Goal: Navigation & Orientation: Find specific page/section

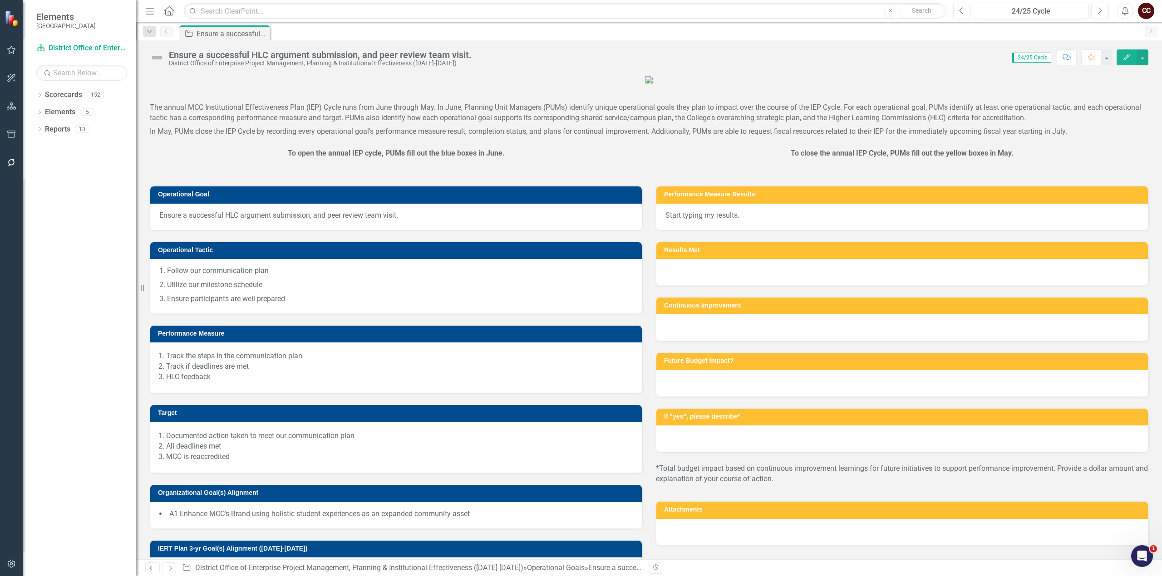
click at [514, 57] on div "Score: N/A 24/25 Cycle Completed Comment Favorite Edit" at bounding box center [812, 56] width 672 height 15
click at [64, 93] on link "Scorecards" at bounding box center [63, 95] width 37 height 10
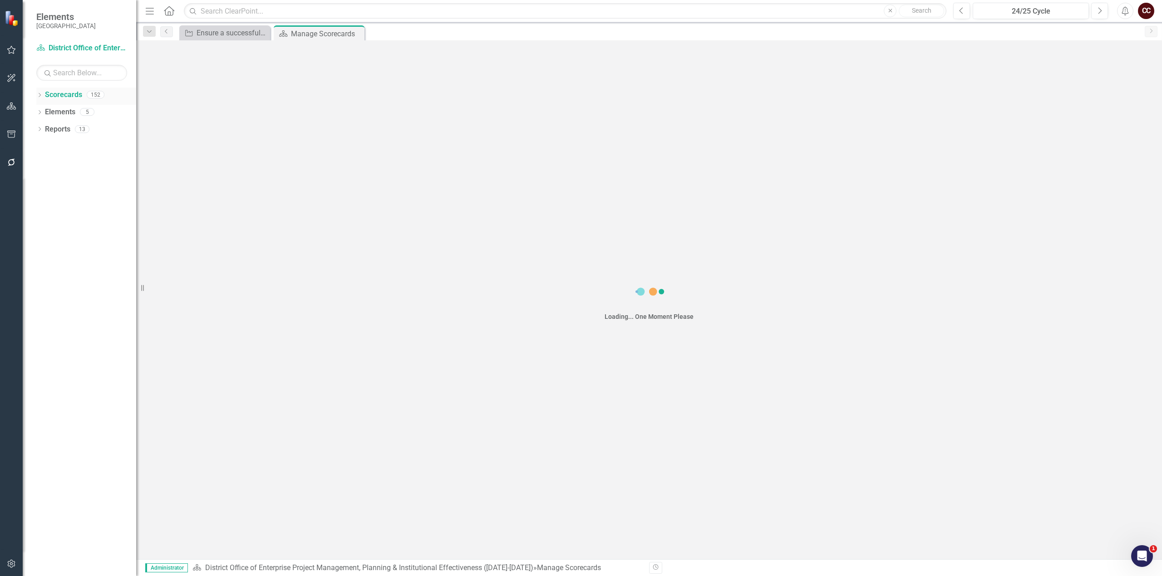
click at [39, 95] on icon "Dropdown" at bounding box center [39, 95] width 6 height 5
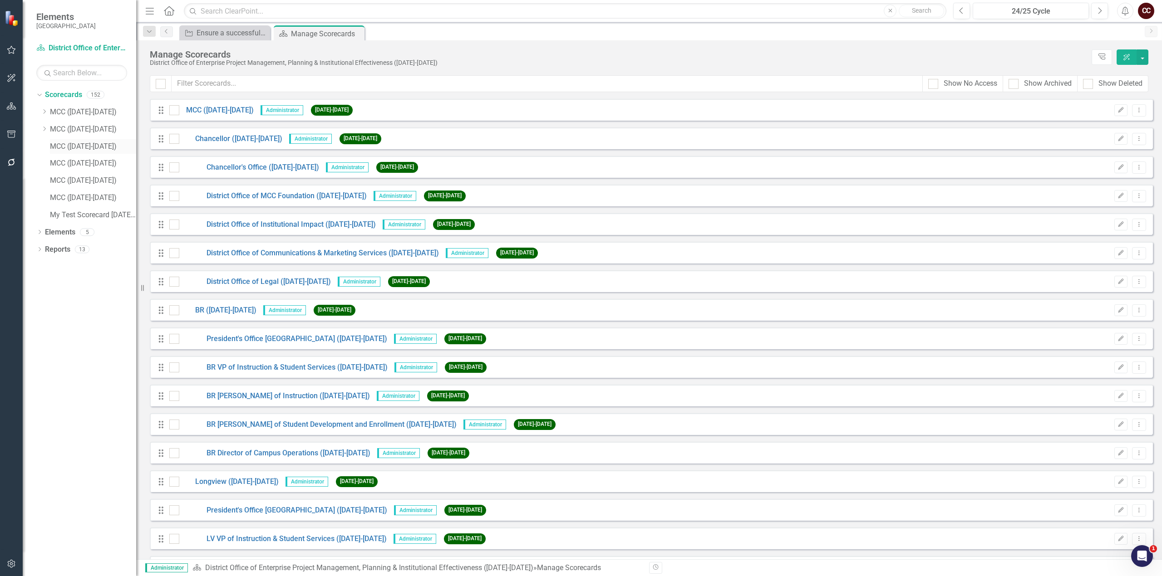
click at [64, 146] on link "MCC ([DATE]-[DATE])" at bounding box center [93, 147] width 86 height 10
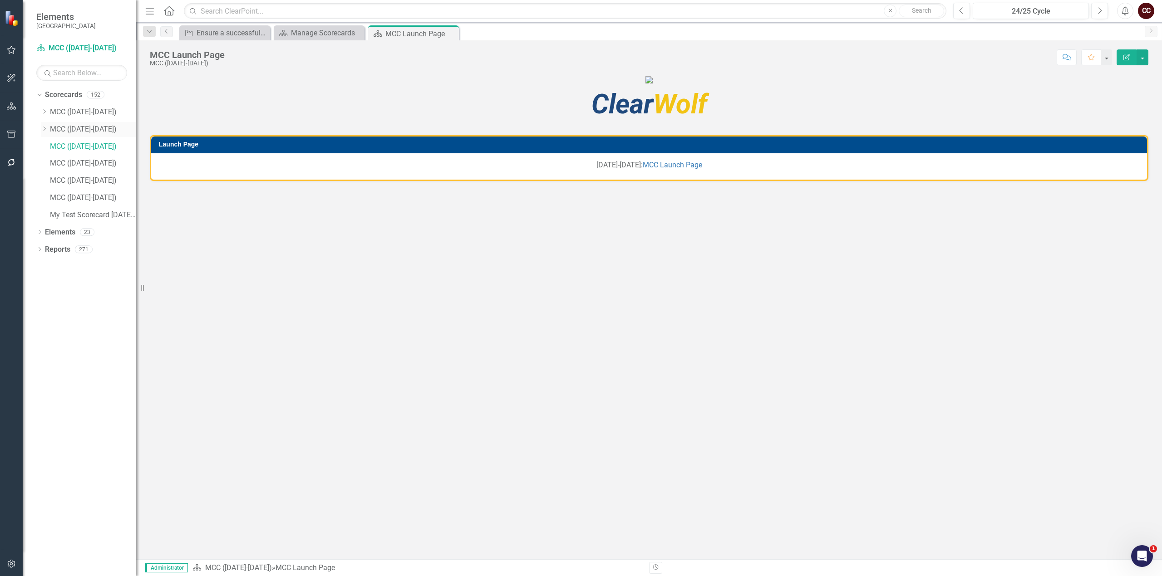
click at [44, 128] on icon "Dropdown" at bounding box center [44, 128] width 7 height 5
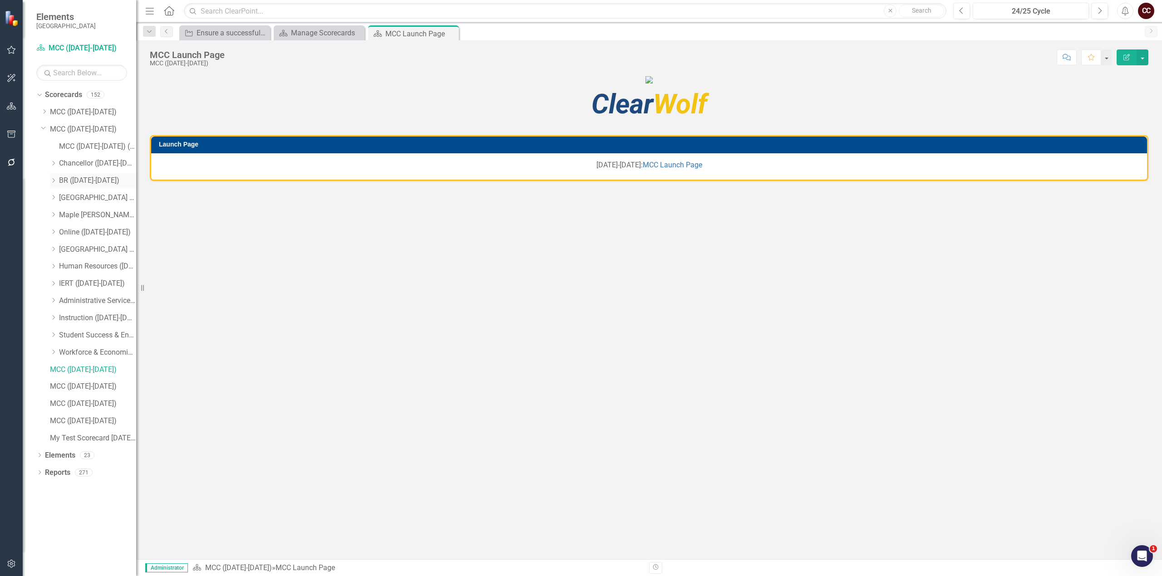
click at [74, 182] on link "BR ([DATE]-[DATE])" at bounding box center [97, 181] width 77 height 10
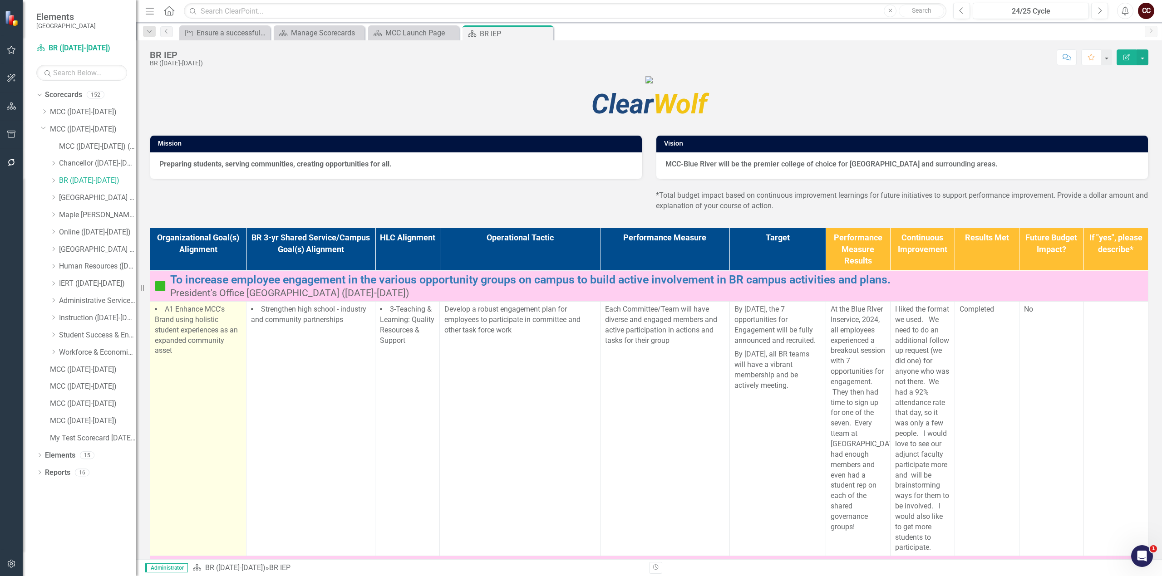
click at [182, 356] on li "A1 Enhance MCC's Brand using holistic student experiences as an expanded commun…" at bounding box center [198, 331] width 87 height 52
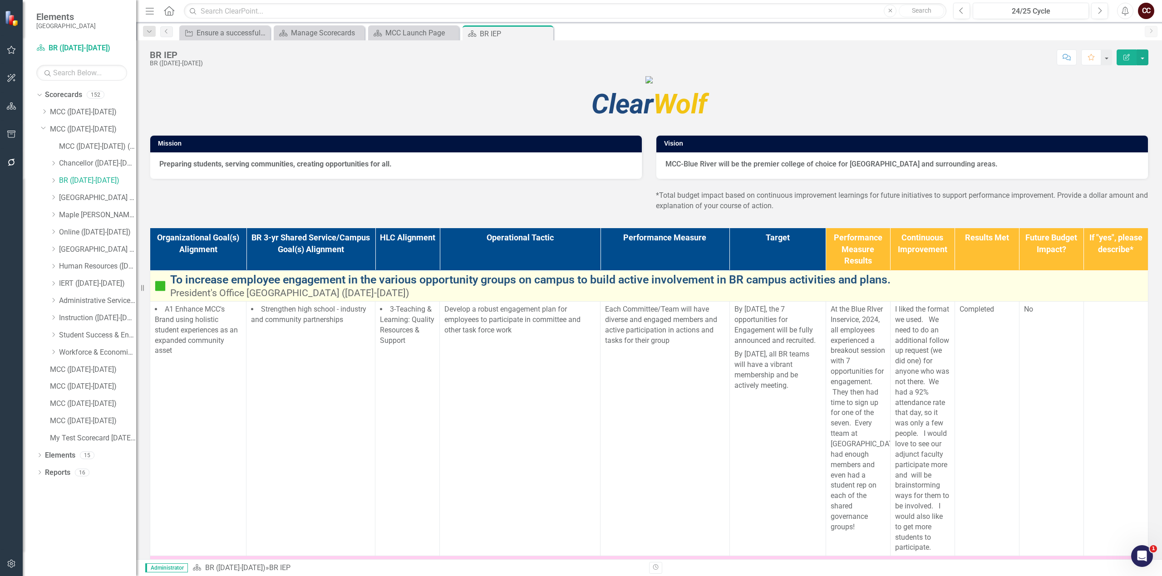
click at [203, 286] on link "To increase employee engagement in the various opportunity groups on campus to …" at bounding box center [656, 280] width 973 height 13
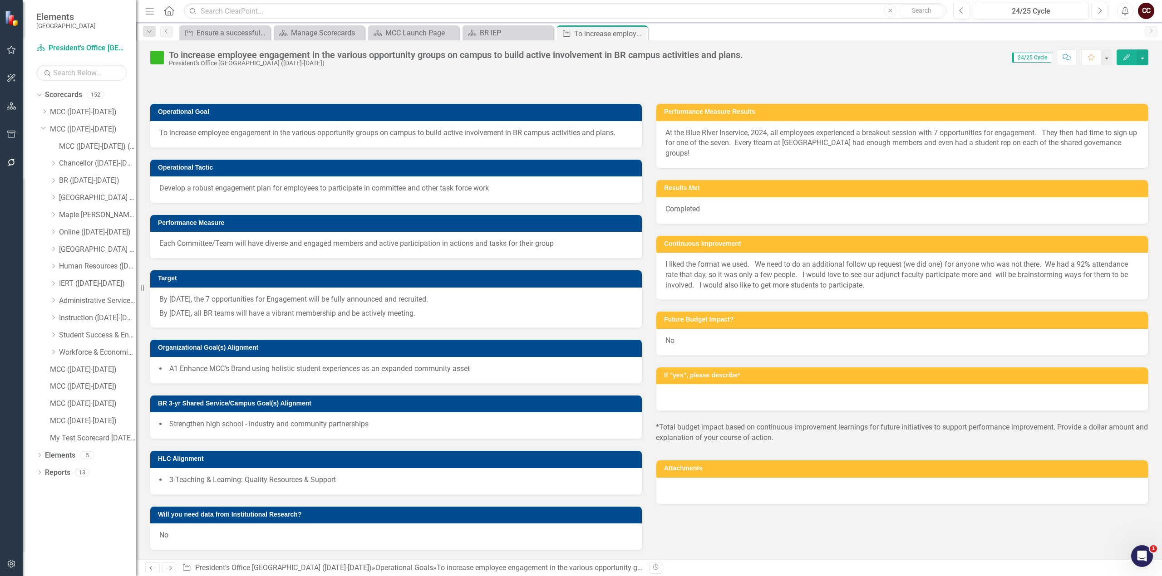
scroll to position [167, 0]
drag, startPoint x: 311, startPoint y: 516, endPoint x: 323, endPoint y: 509, distance: 13.9
click at [323, 509] on td "Will you need data from Institutional Research?" at bounding box center [397, 516] width 479 height 14
click at [53, 335] on icon "Dropdown" at bounding box center [53, 334] width 7 height 5
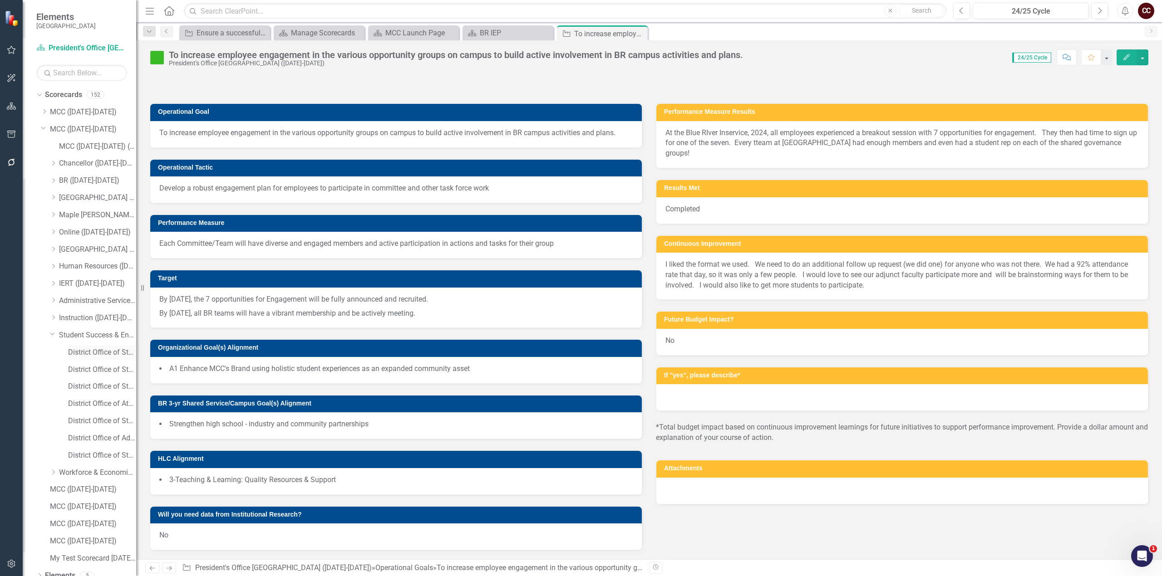
click at [79, 356] on link "District Office of Student Success & Engagement ([DATE]-[DATE])" at bounding box center [102, 353] width 68 height 10
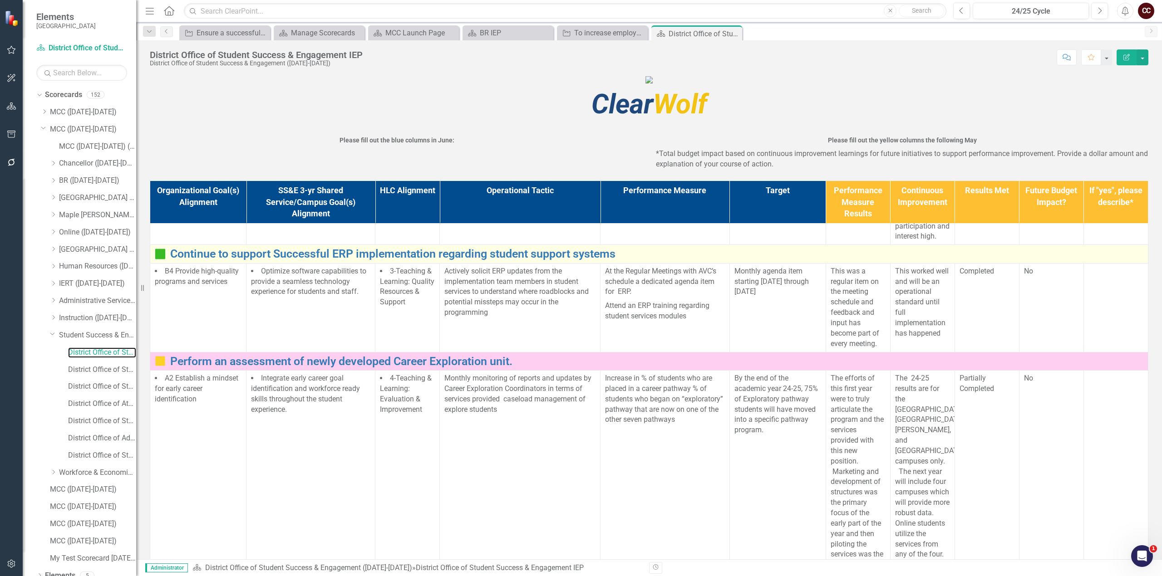
scroll to position [182, 0]
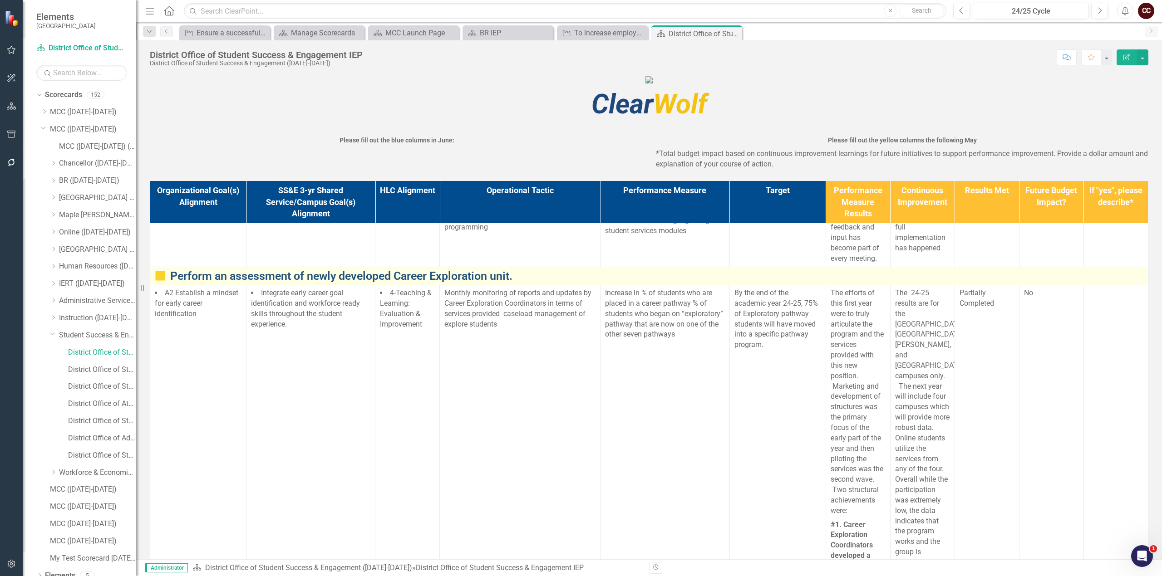
click at [200, 283] on link "Perform an assessment of newly developed Career Exploration unit." at bounding box center [656, 276] width 973 height 13
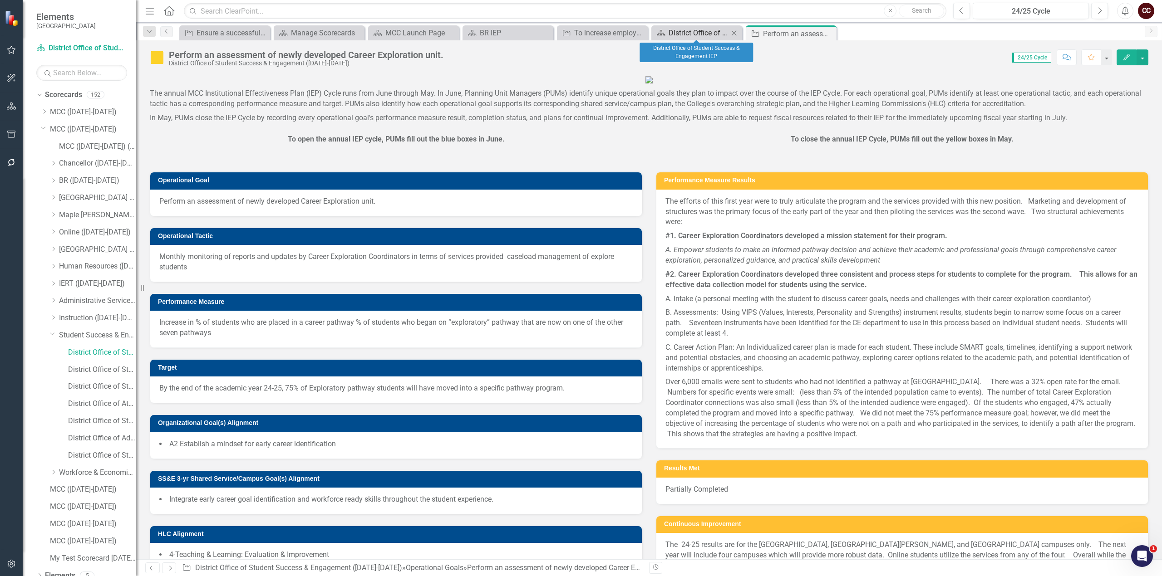
click at [701, 33] on div "District Office of Student Success & Engagement IEP" at bounding box center [698, 32] width 60 height 11
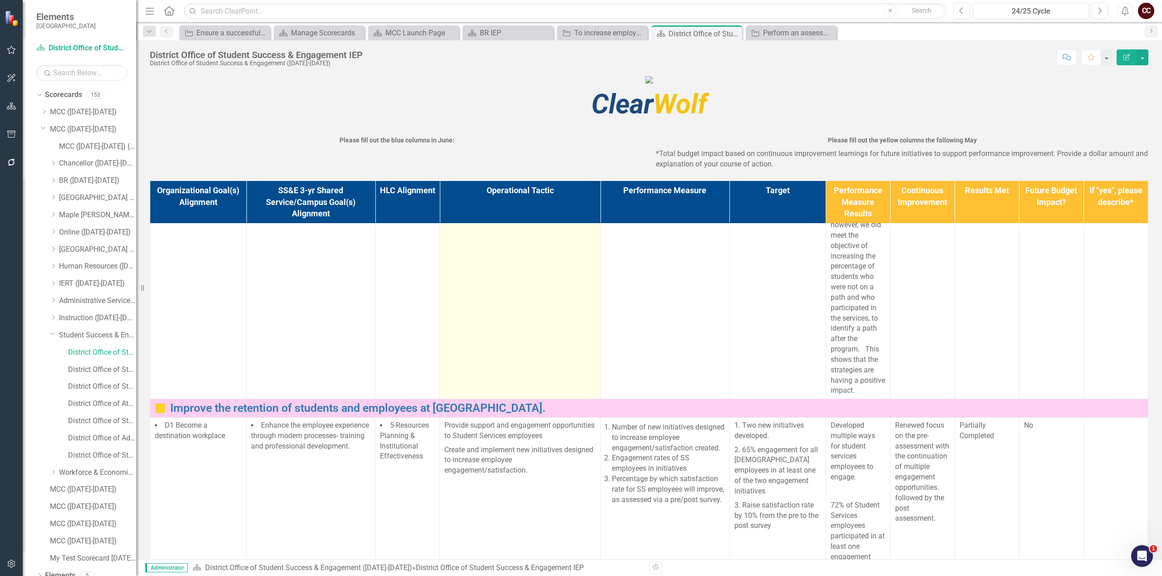
scroll to position [2010, 0]
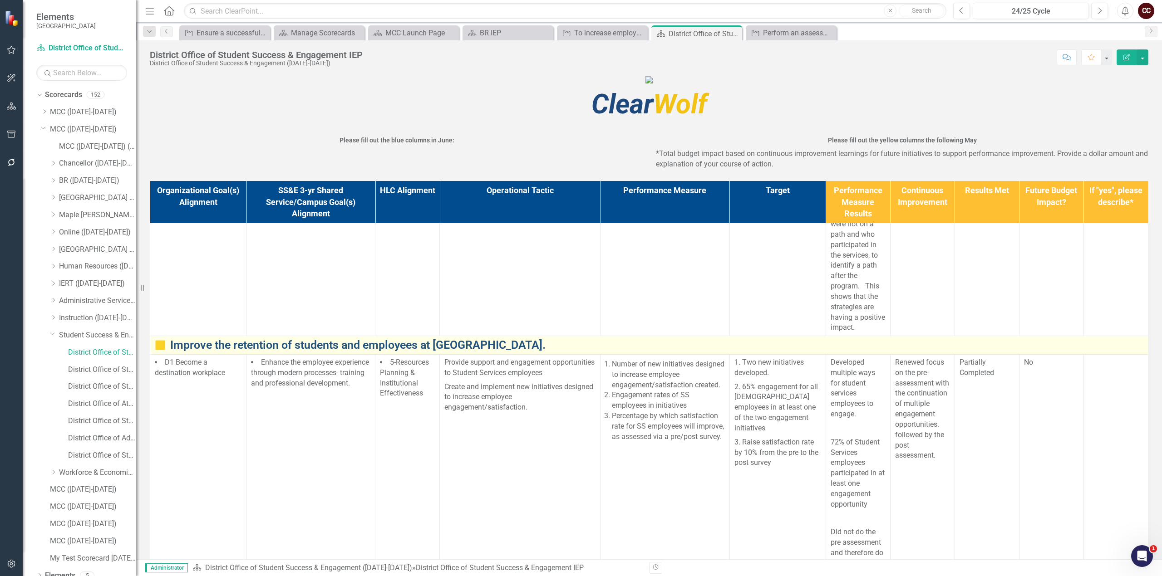
click at [339, 352] on link "Improve the retention of students and employees at [GEOGRAPHIC_DATA]." at bounding box center [656, 345] width 973 height 13
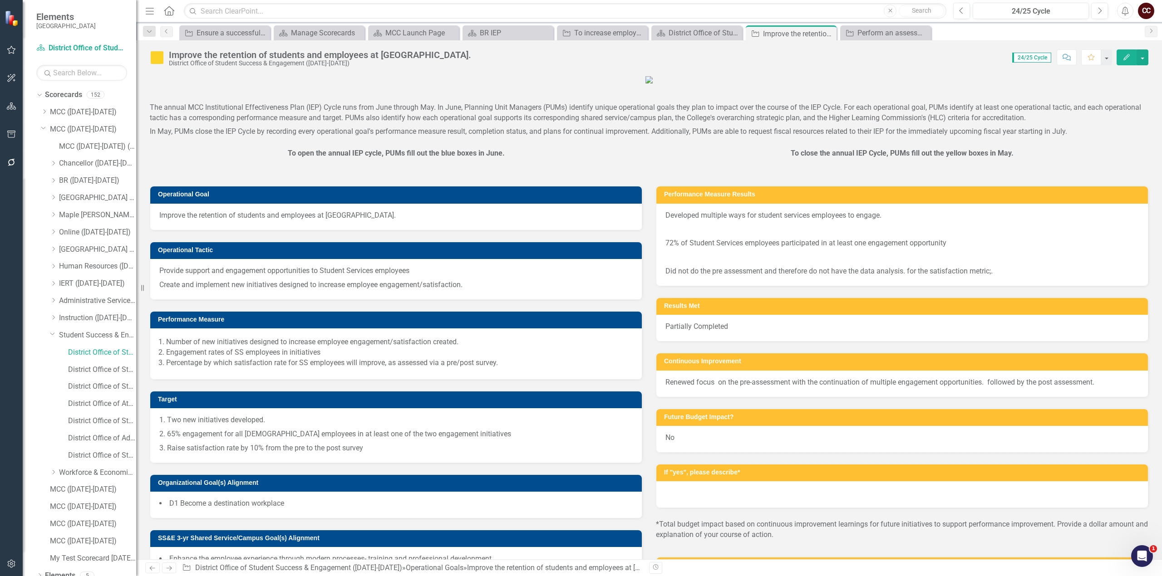
drag, startPoint x: 806, startPoint y: 236, endPoint x: 1039, endPoint y: 242, distance: 232.4
click at [1088, 175] on div "To close the annual IEP Cycle, PUMs fill out the yellow boxes in May." at bounding box center [902, 161] width 492 height 26
click at [1156, 549] on body "Elements Metropolitan Community College Scorecard District Office of Student Su…" at bounding box center [581, 288] width 1162 height 576
click at [1142, 548] on div "Open Intercom Messenger" at bounding box center [1141, 555] width 30 height 30
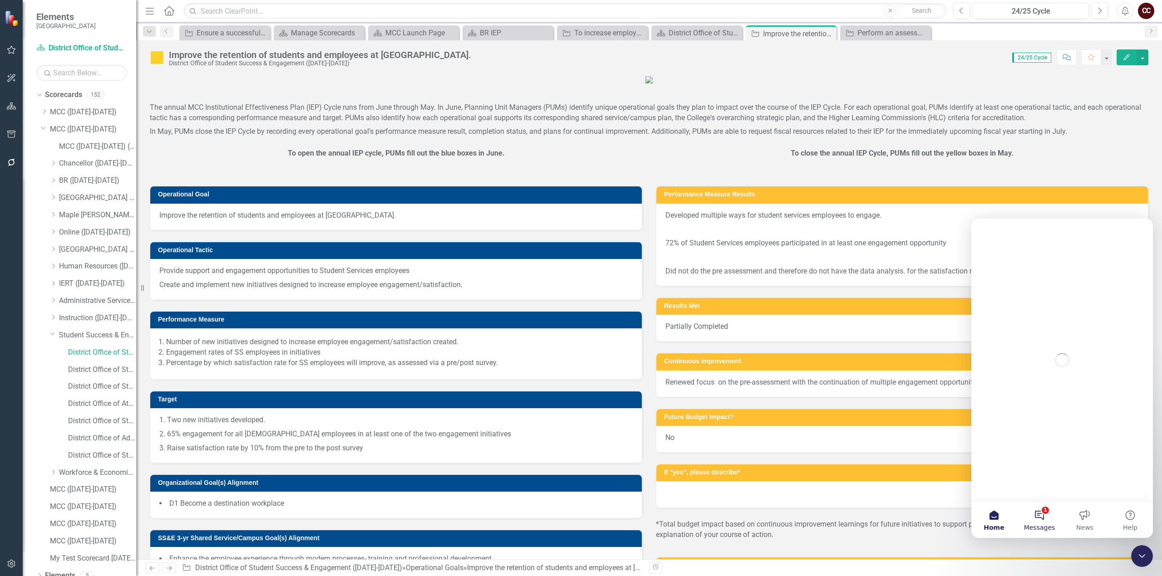
click at [1043, 516] on button "1 Messages" at bounding box center [1039, 520] width 45 height 36
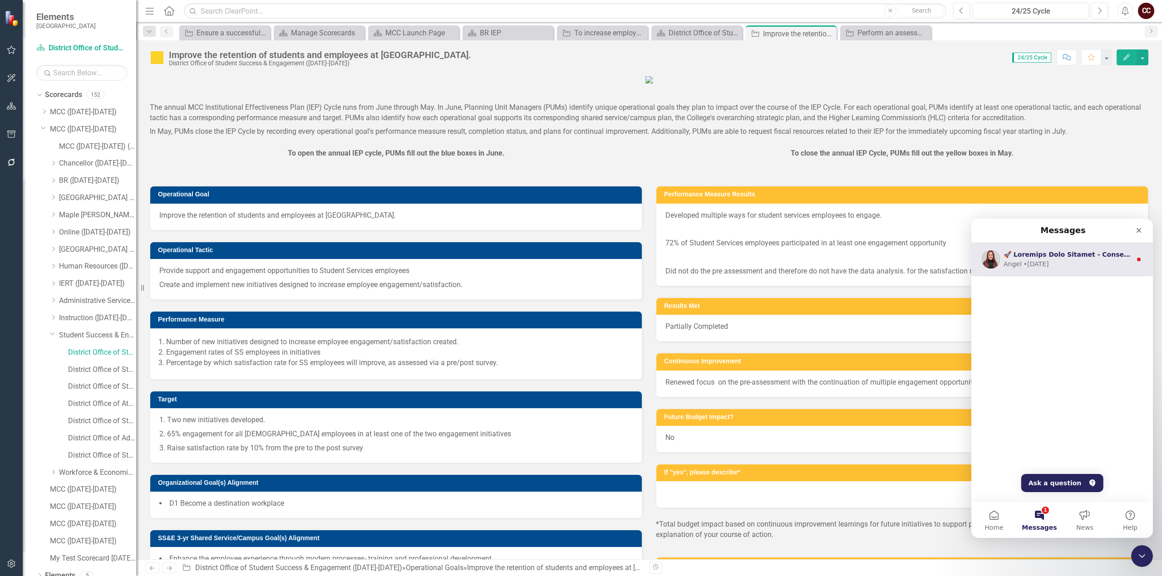
click at [1079, 260] on div "Angel • [DATE]" at bounding box center [1067, 265] width 128 height 10
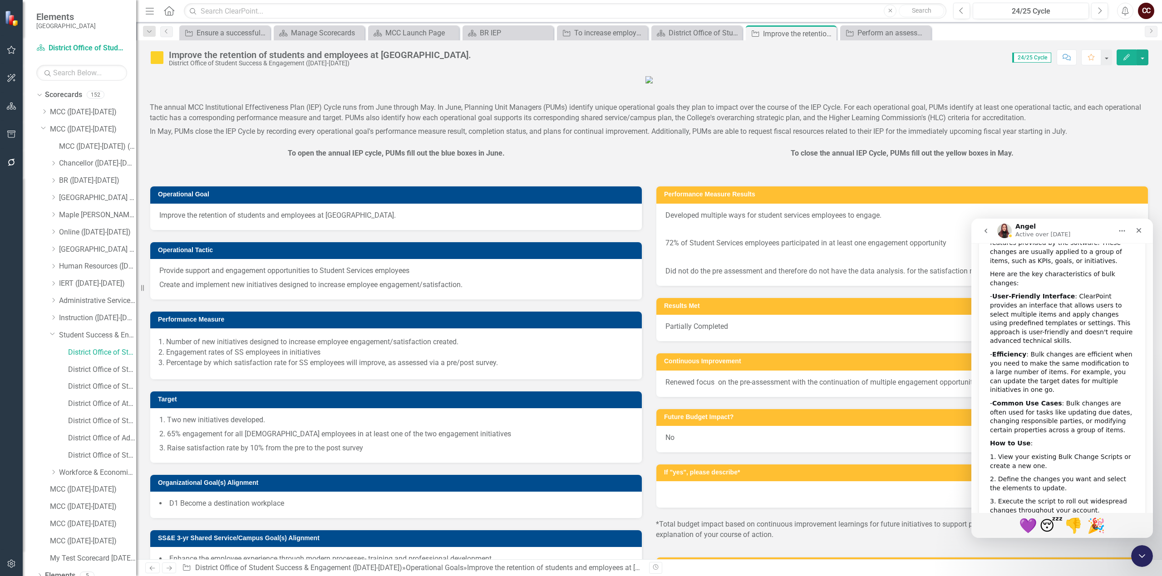
scroll to position [291, 0]
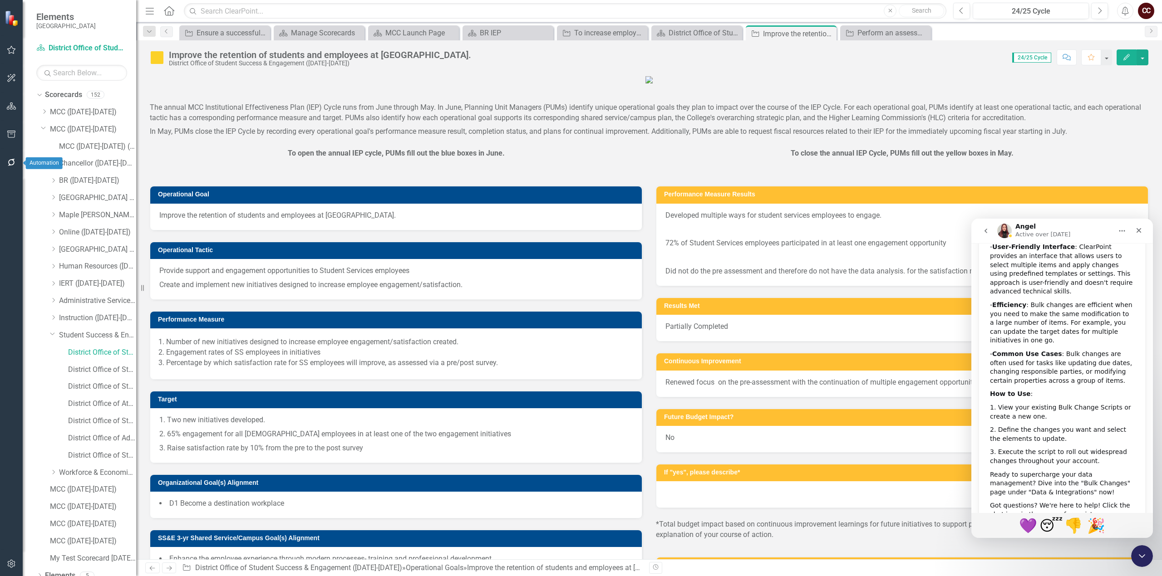
click at [14, 162] on icon "button" at bounding box center [11, 162] width 7 height 7
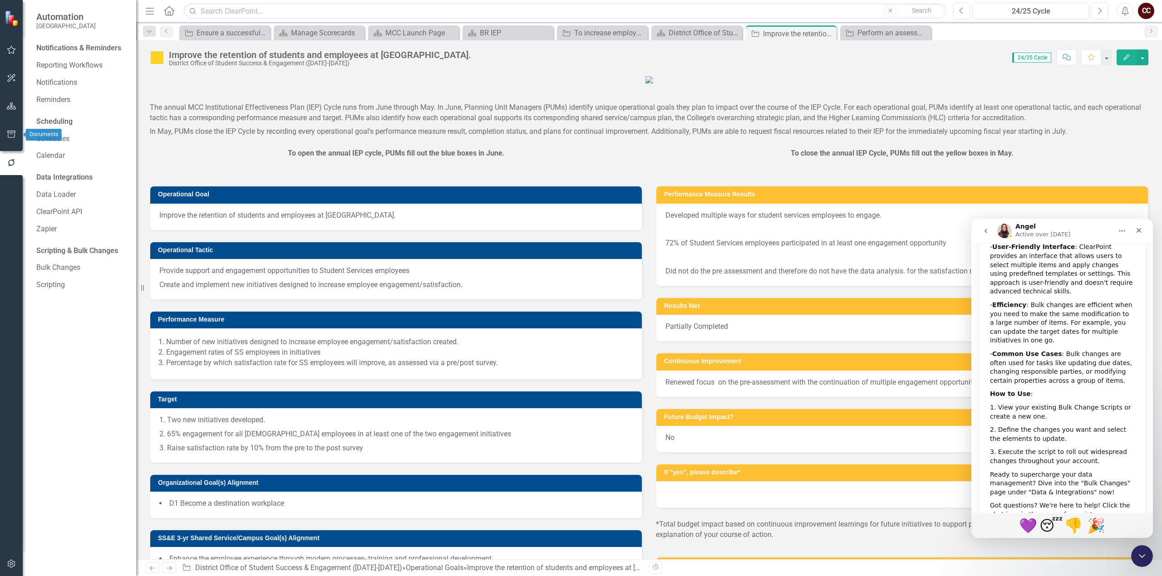
click at [11, 133] on icon "button" at bounding box center [11, 134] width 8 height 7
click at [51, 153] on link "Page Exports" at bounding box center [81, 153] width 91 height 10
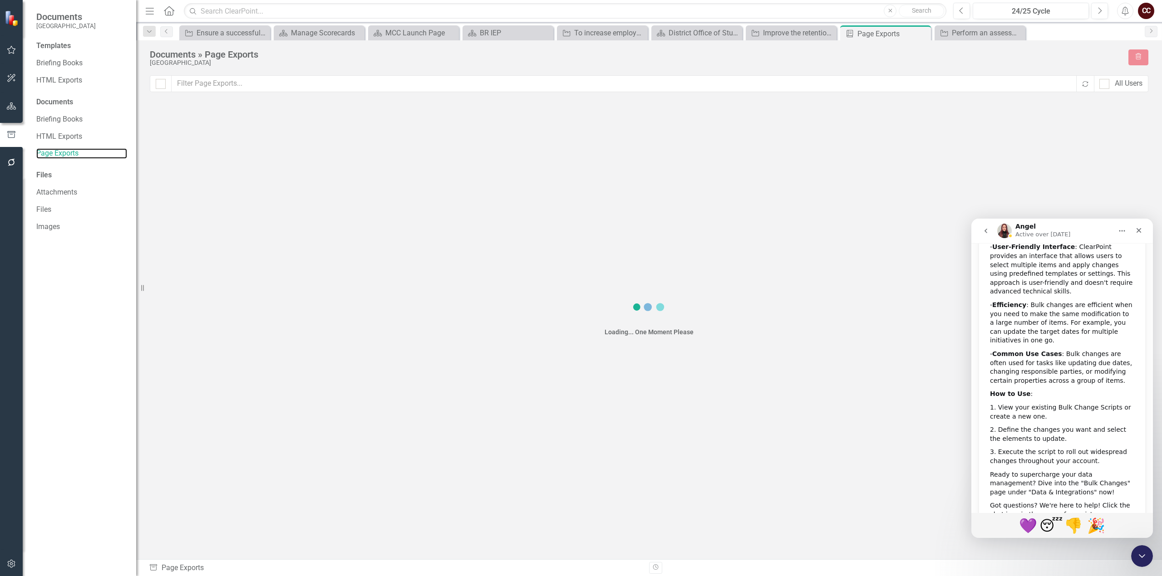
checkbox input "false"
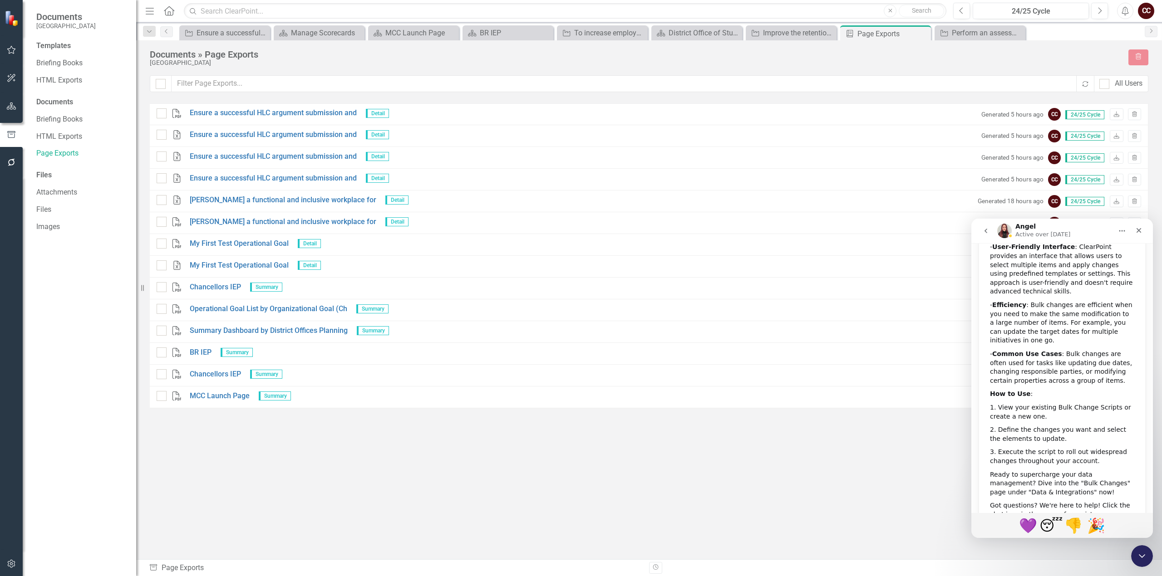
click at [62, 106] on div "Documents" at bounding box center [81, 102] width 91 height 10
click at [60, 98] on div "Documents" at bounding box center [81, 102] width 91 height 10
click at [49, 100] on div "Documents" at bounding box center [81, 102] width 91 height 10
click at [265, 158] on link "Ensure a successful HLC argument submission and" at bounding box center [273, 157] width 167 height 10
